Goal: Information Seeking & Learning: Learn about a topic

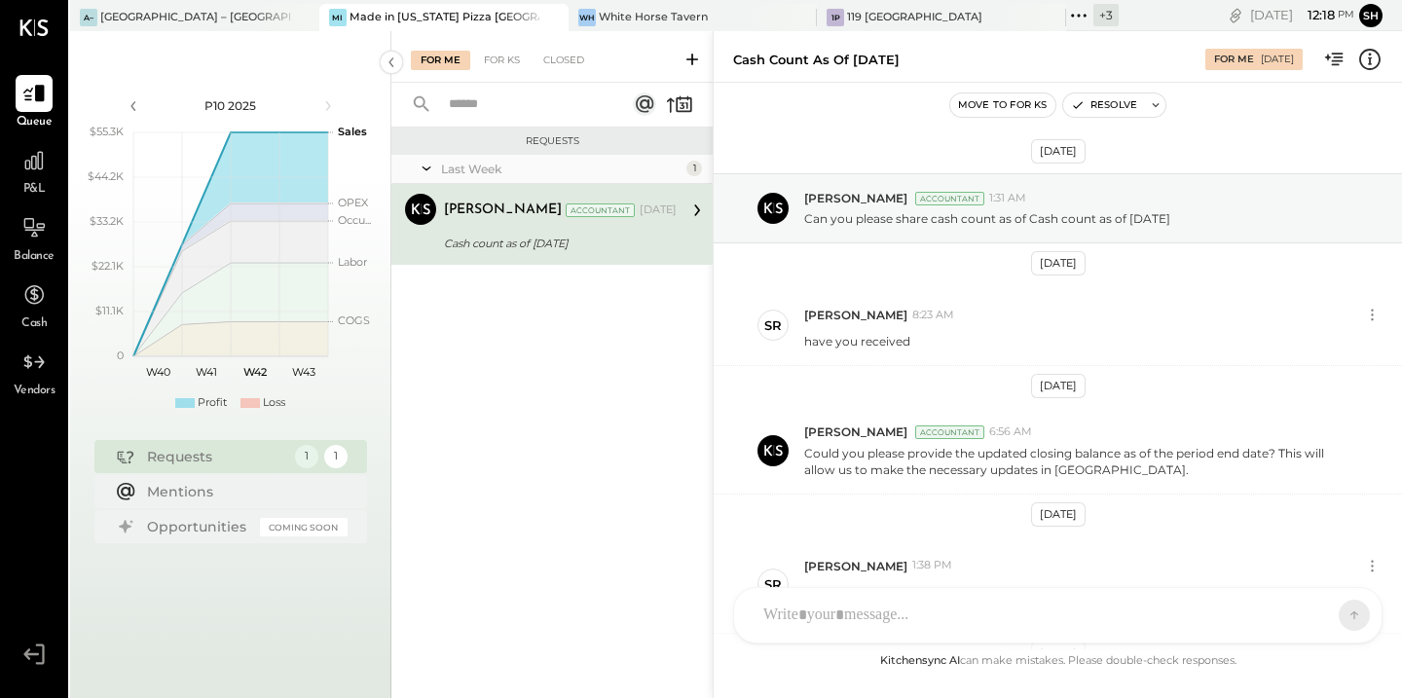
scroll to position [553, 0]
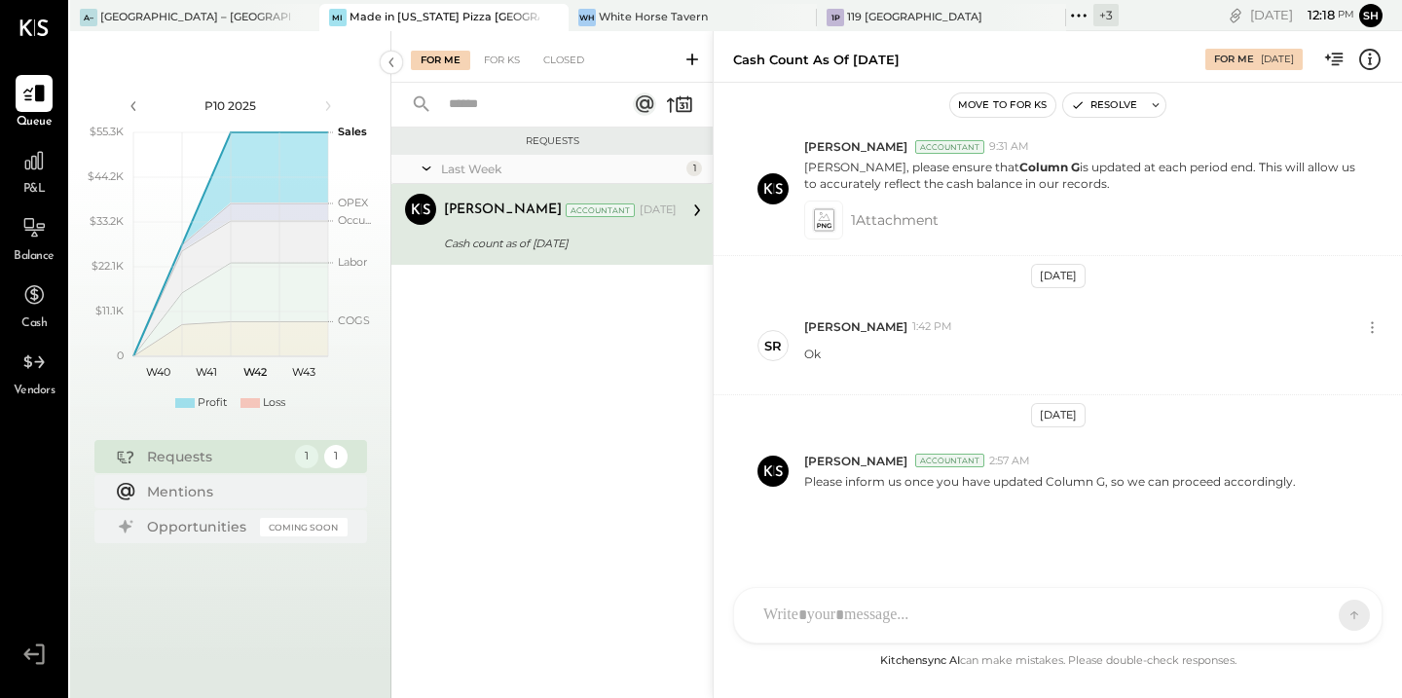
click at [629, 232] on div "Cash count as of 06/29/2025" at bounding box center [557, 243] width 227 height 23
click at [39, 178] on div at bounding box center [34, 160] width 37 height 37
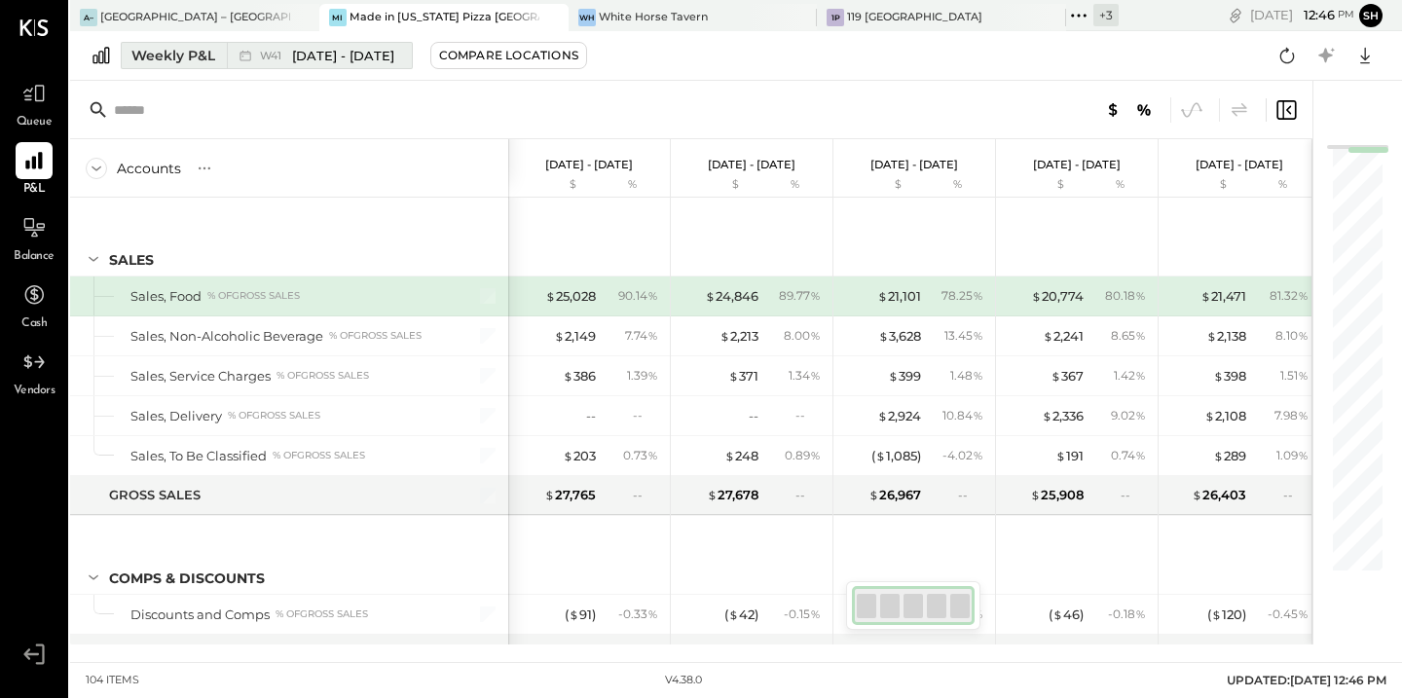
click at [178, 59] on div "Weekly P&L" at bounding box center [173, 55] width 84 height 19
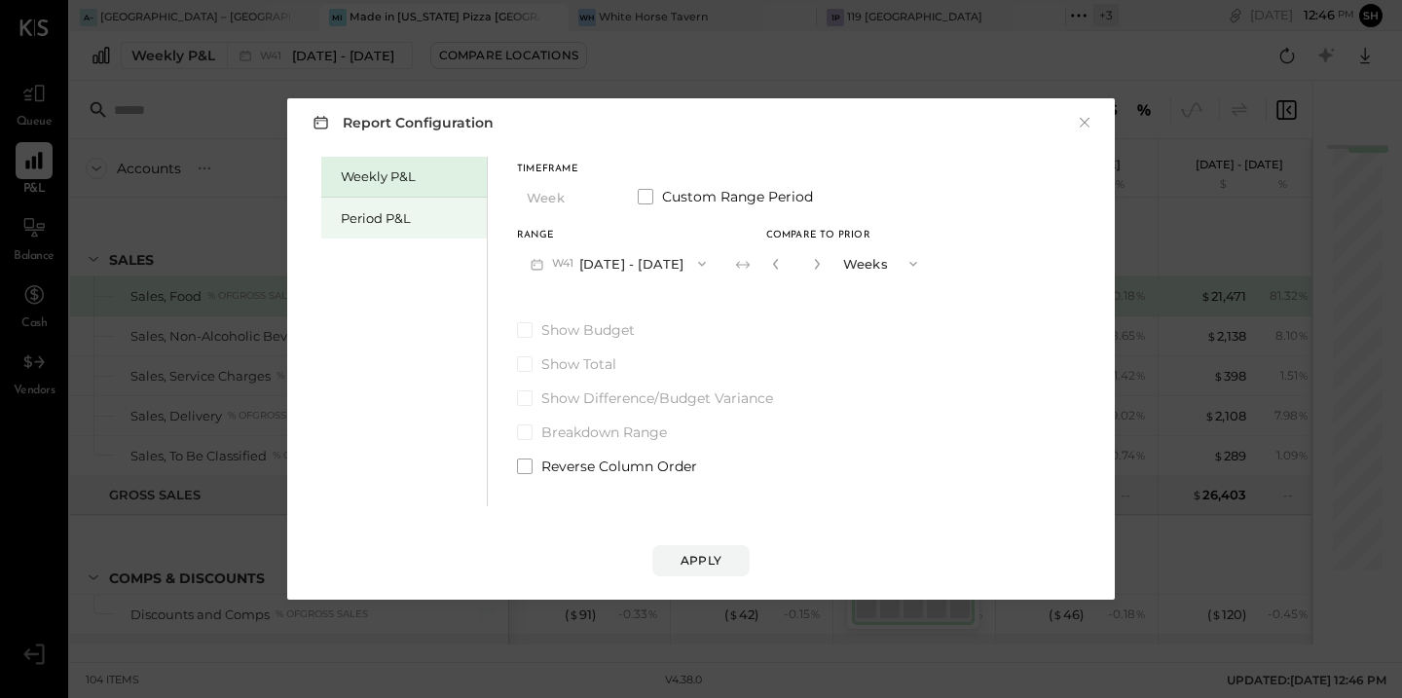
click at [397, 225] on div "Period P&L" at bounding box center [409, 218] width 136 height 19
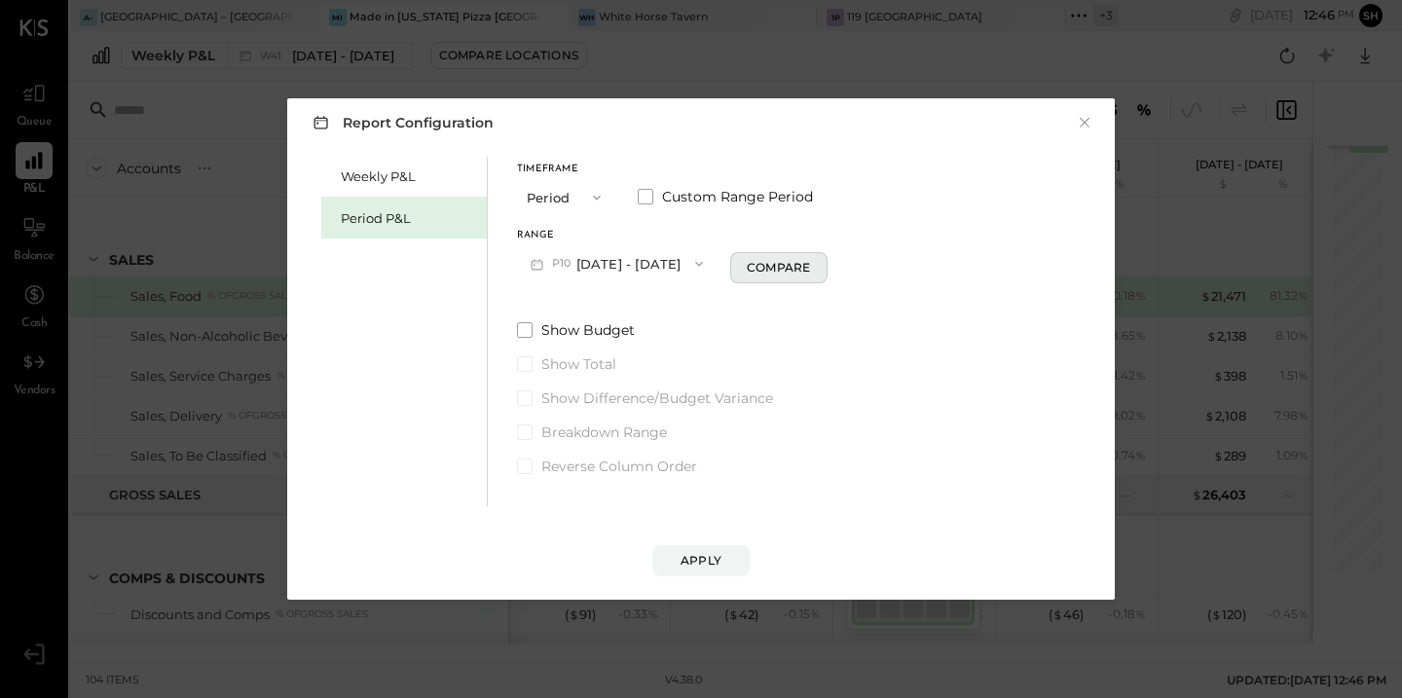
click at [803, 264] on div "Compare" at bounding box center [778, 267] width 63 height 17
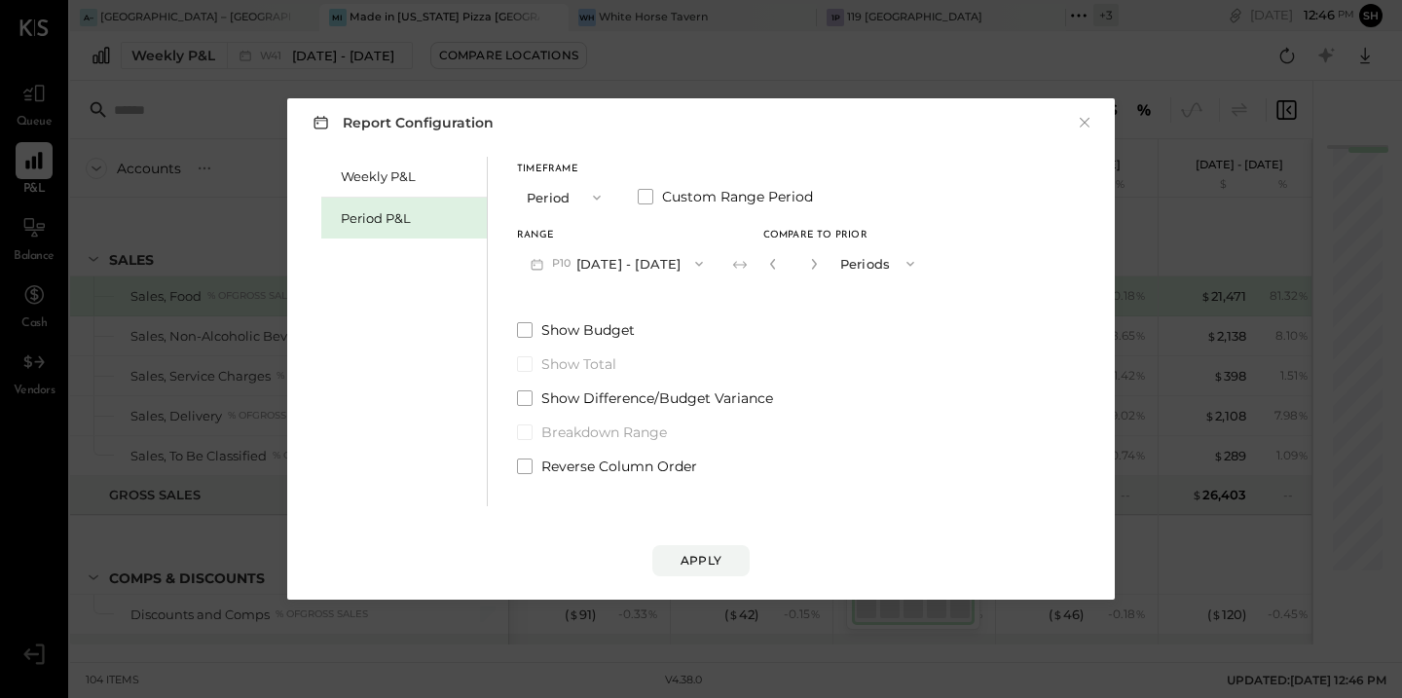
click at [824, 267] on div "*" at bounding box center [793, 263] width 60 height 36
click at [820, 264] on icon "button" at bounding box center [814, 264] width 12 height 12
type input "*"
click at [714, 556] on div "Apply" at bounding box center [701, 560] width 41 height 17
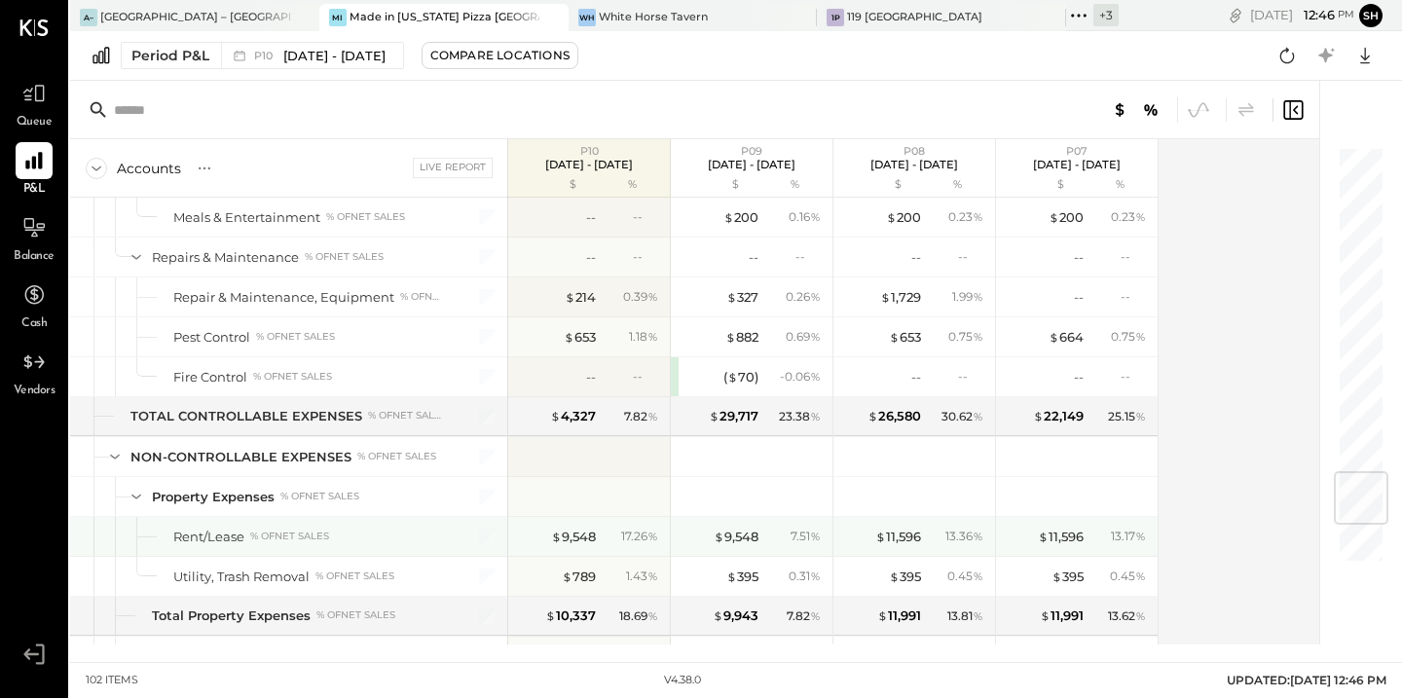
scroll to position [2757, 0]
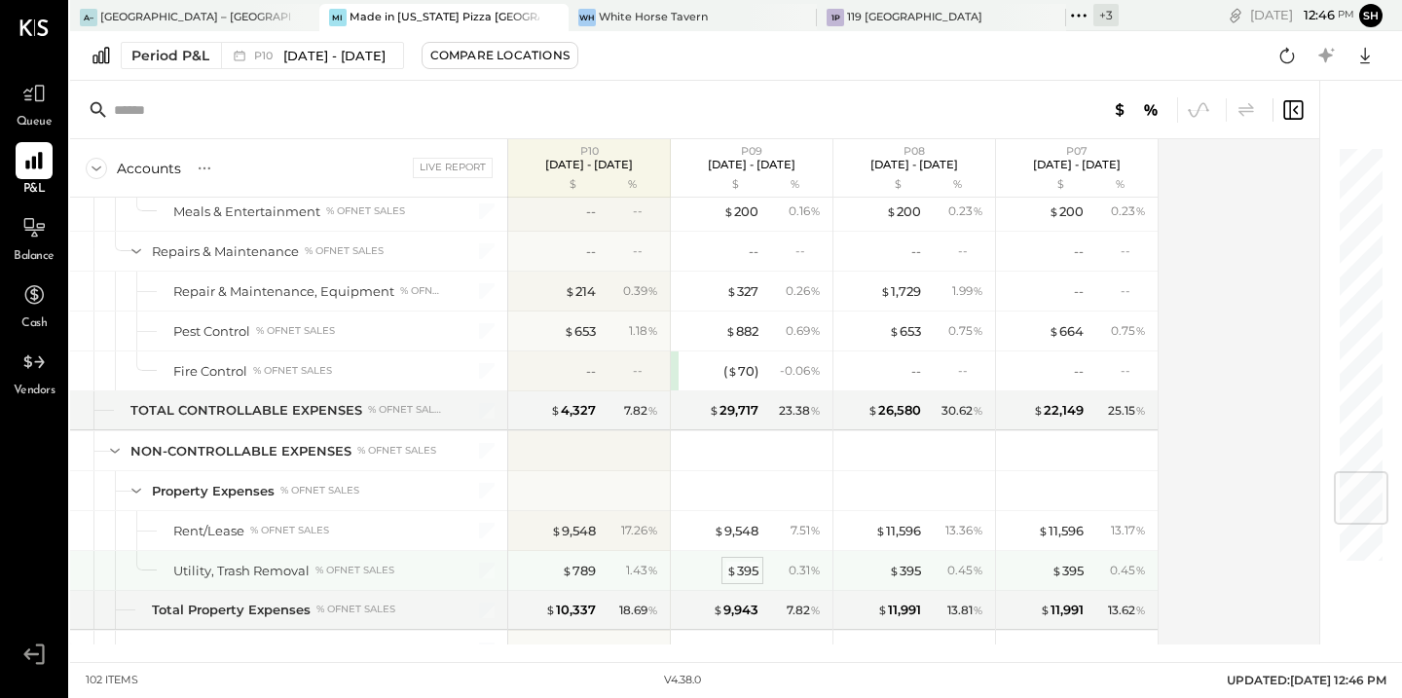
click at [736, 574] on div "$ 395" at bounding box center [742, 571] width 32 height 19
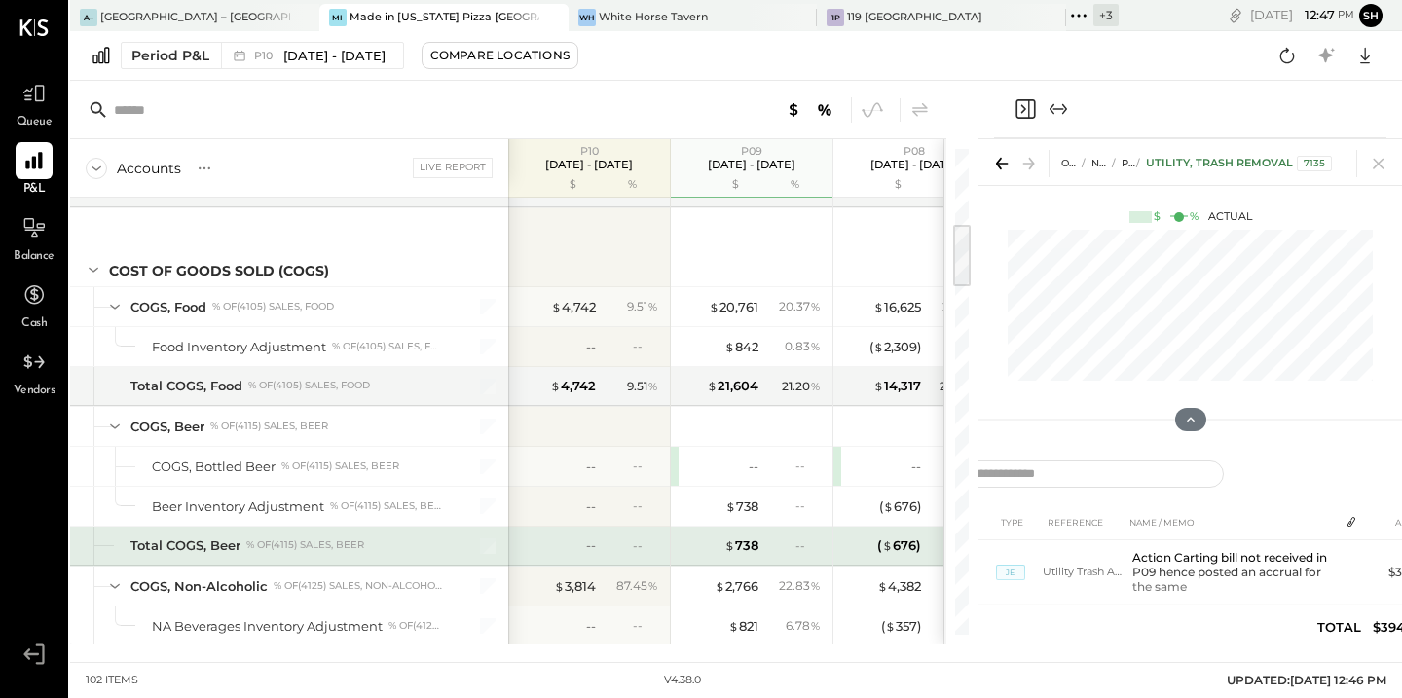
scroll to position [559, 0]
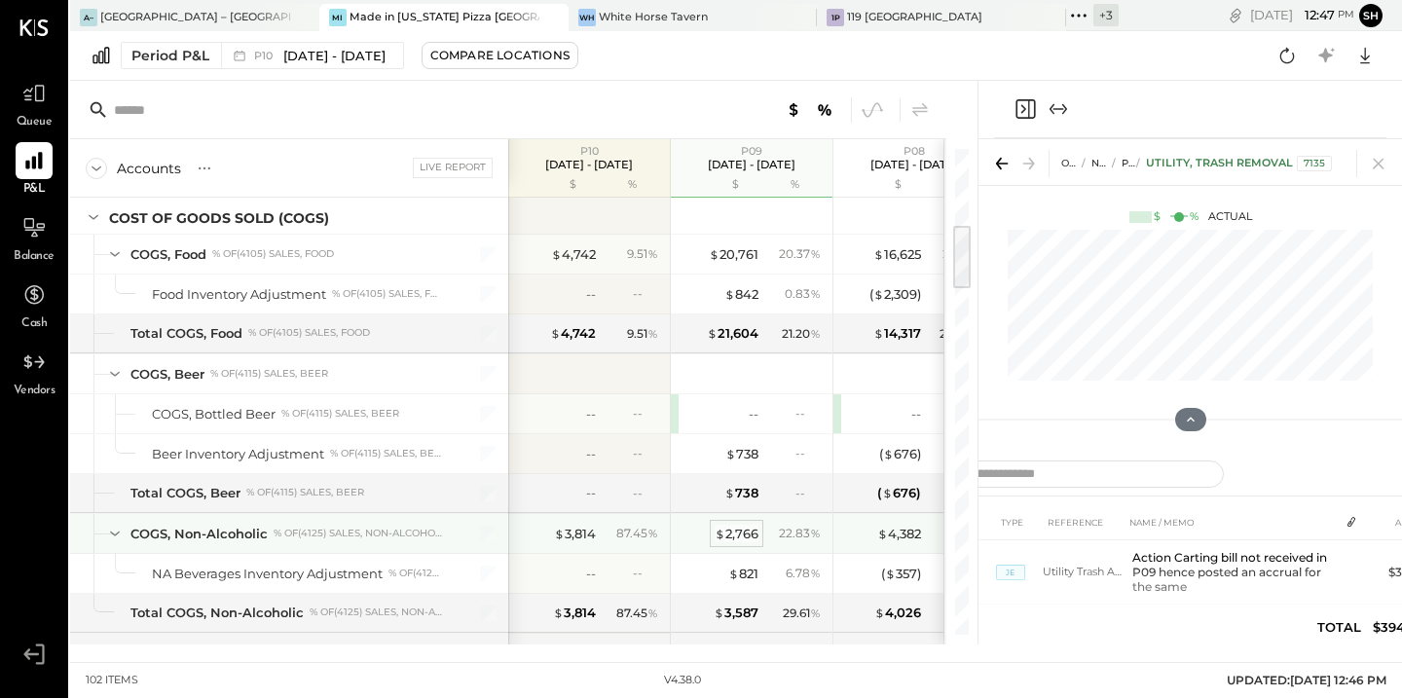
click at [731, 534] on div "$ 2,766" at bounding box center [737, 534] width 44 height 19
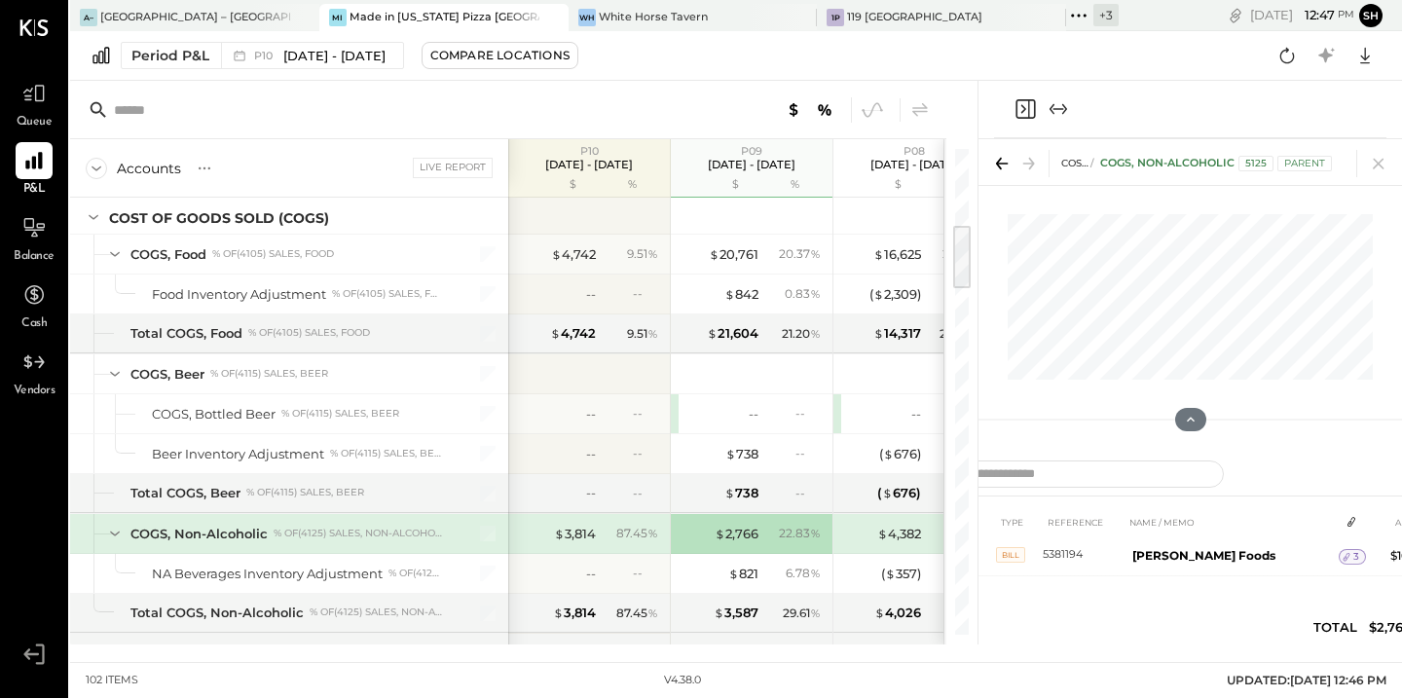
scroll to position [352, 0]
click at [1377, 166] on icon at bounding box center [1378, 164] width 11 height 11
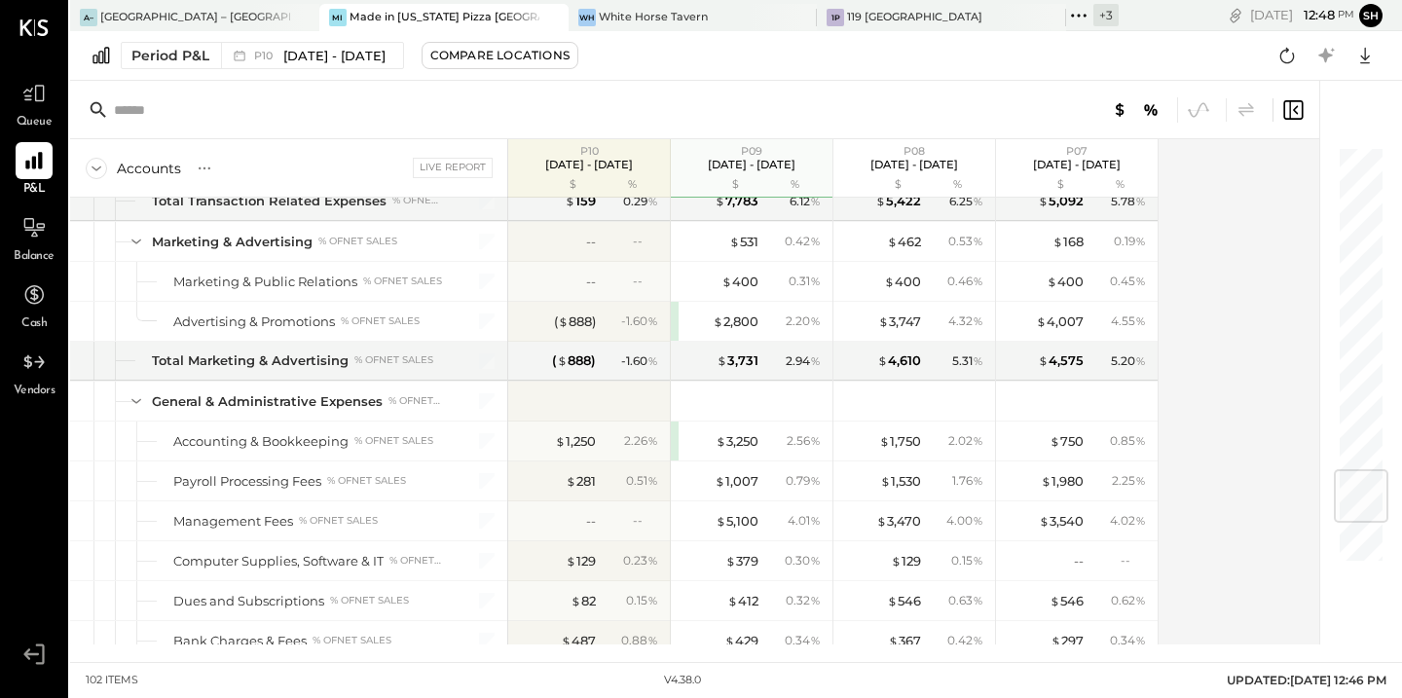
scroll to position [3070, 0]
